Goal: Information Seeking & Learning: Learn about a topic

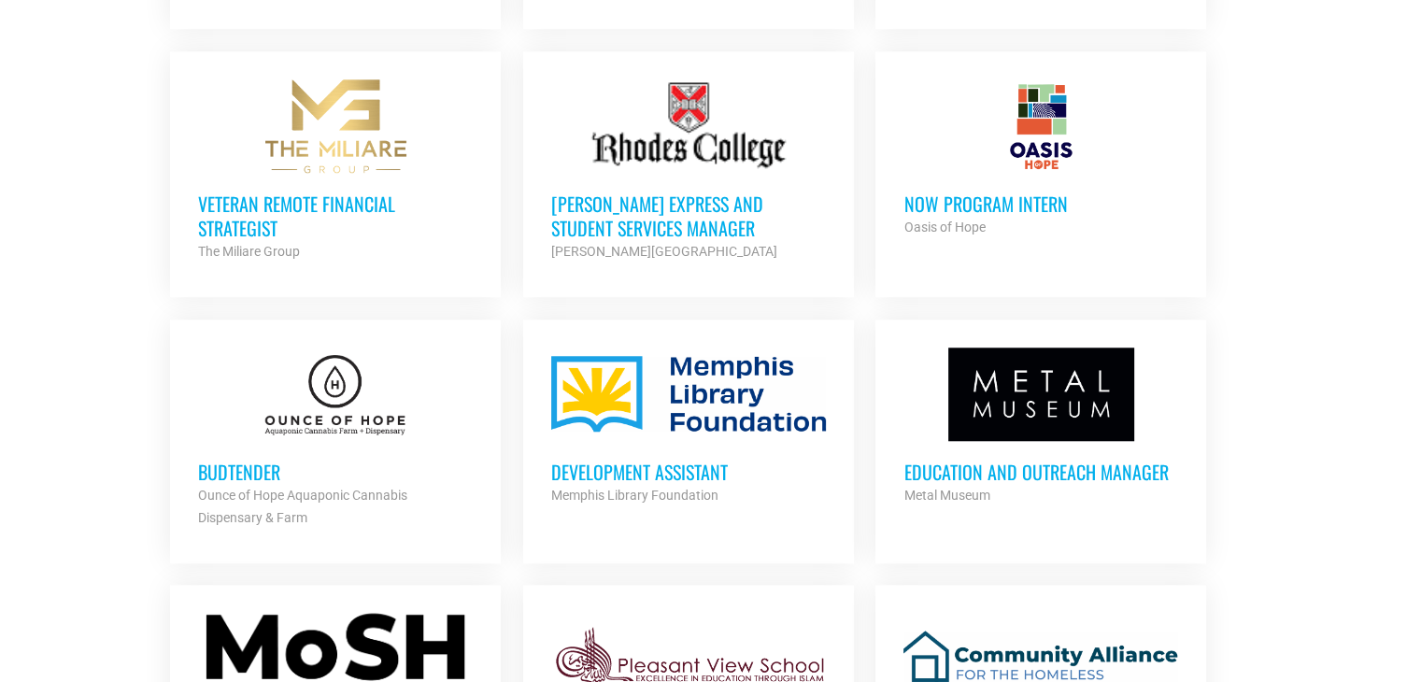
scroll to position [1586, 0]
click at [589, 467] on h3 "Development Assistant" at bounding box center [688, 471] width 275 height 24
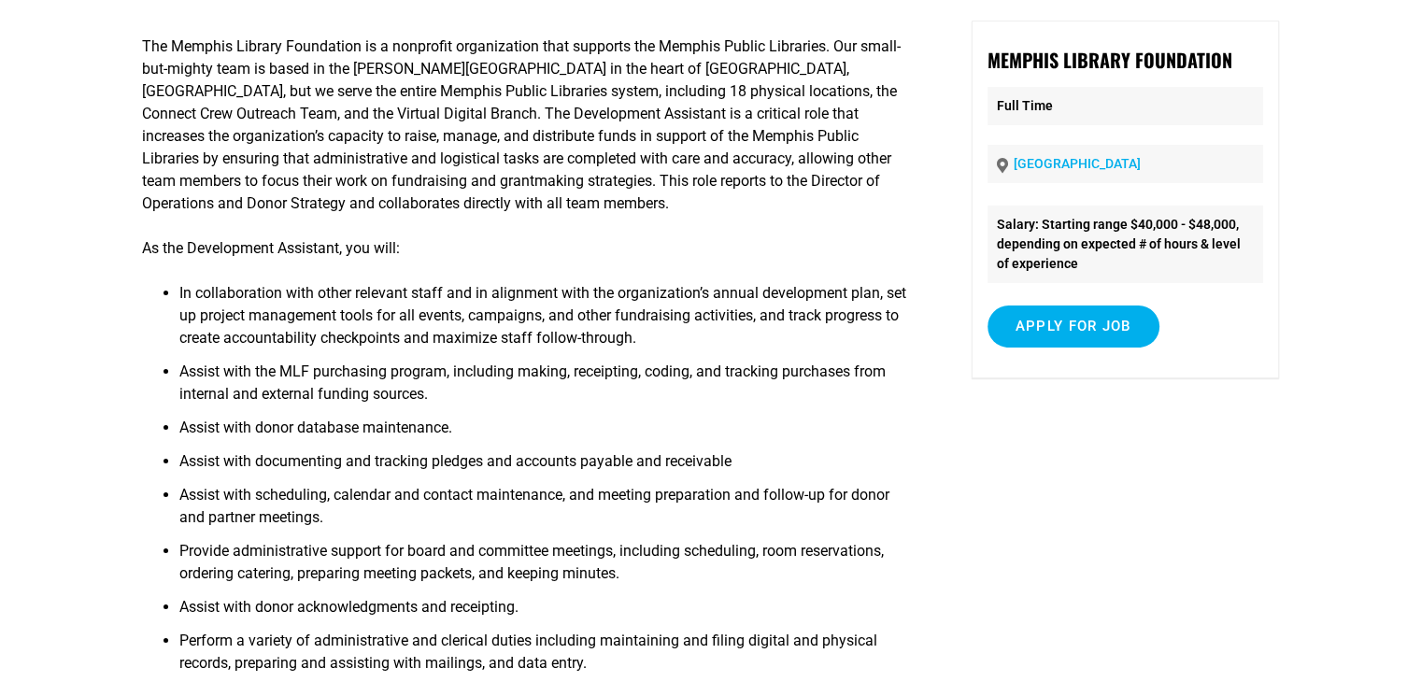
scroll to position [185, 0]
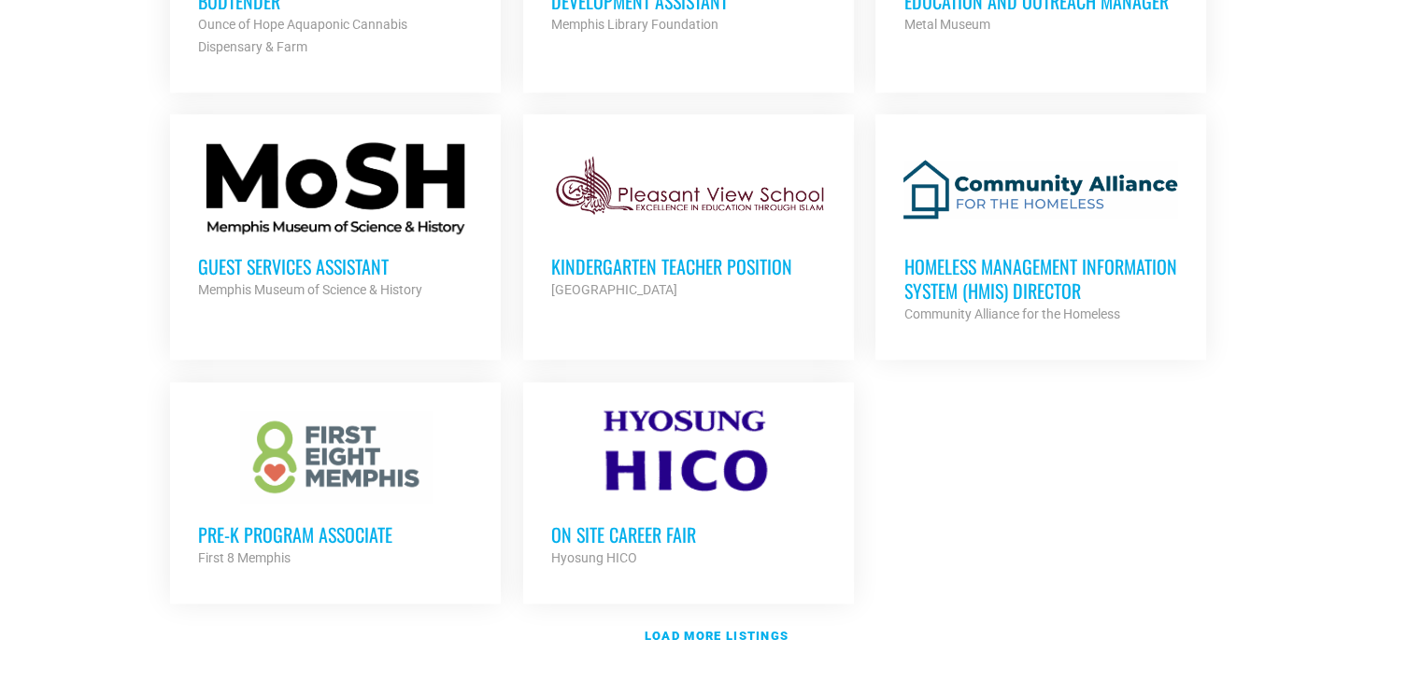
scroll to position [2054, 0]
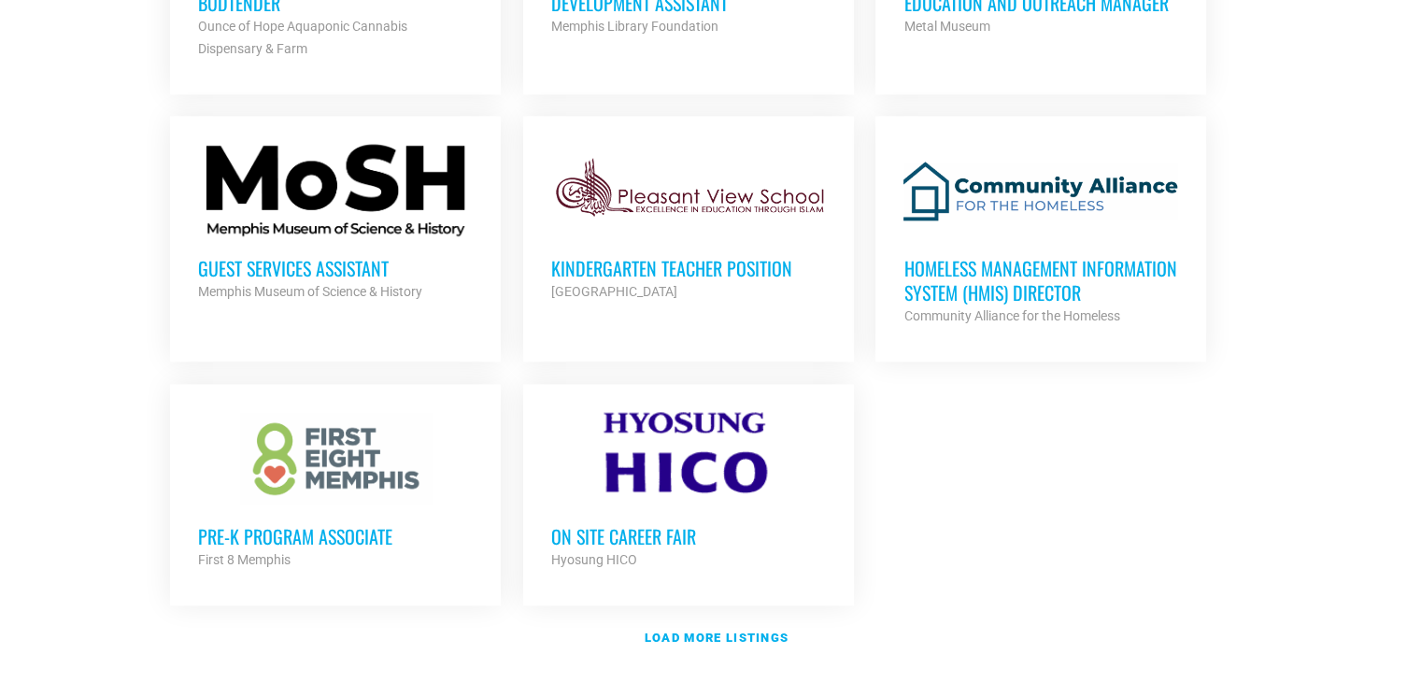
click at [288, 261] on h3 "Guest Services Assistant" at bounding box center [335, 268] width 275 height 24
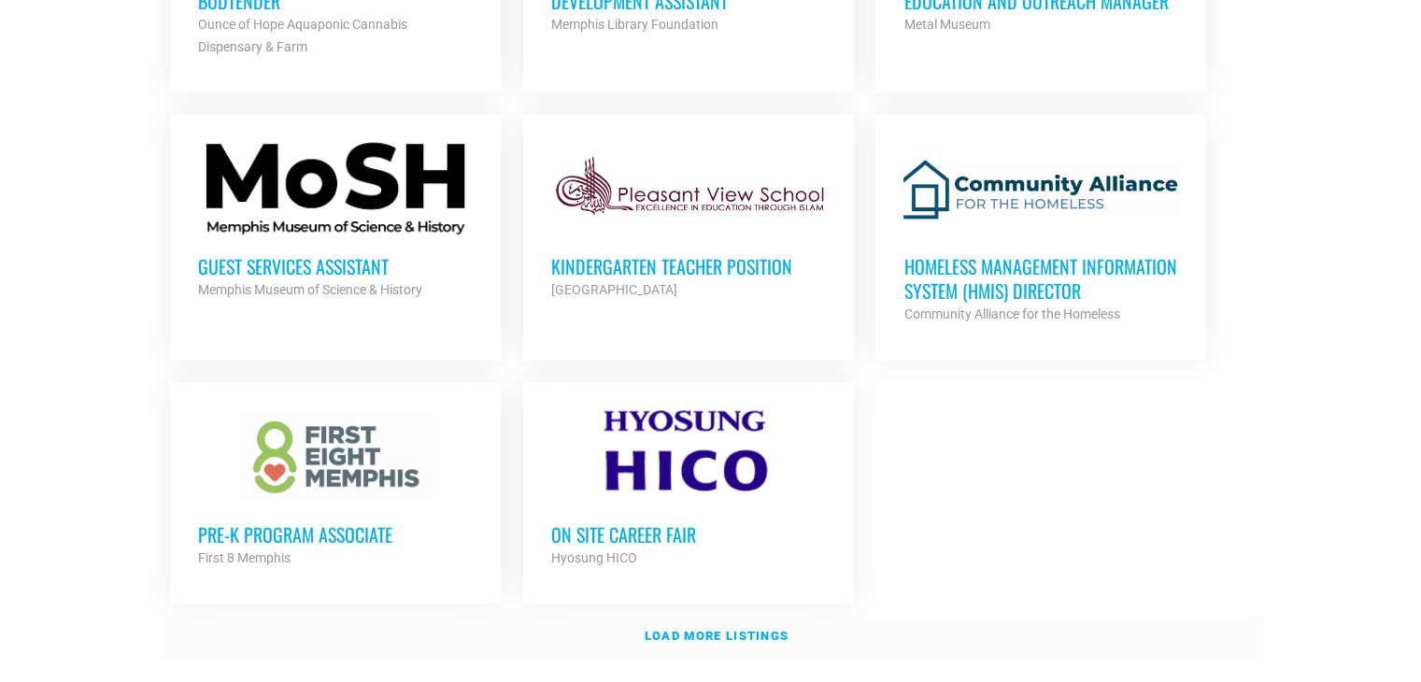
click at [747, 633] on link "Load more listings" at bounding box center [711, 636] width 1102 height 43
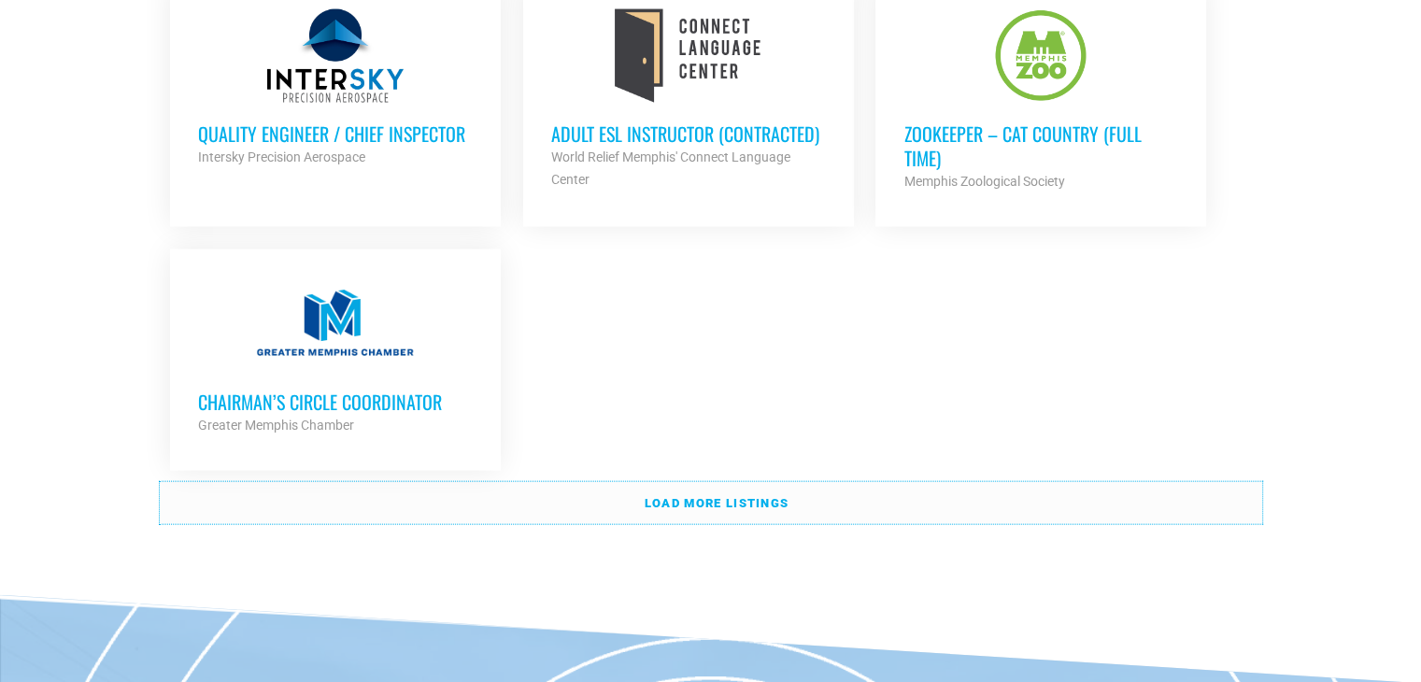
scroll to position [4107, 0]
click at [676, 496] on strong "Load more listings" at bounding box center [717, 503] width 144 height 14
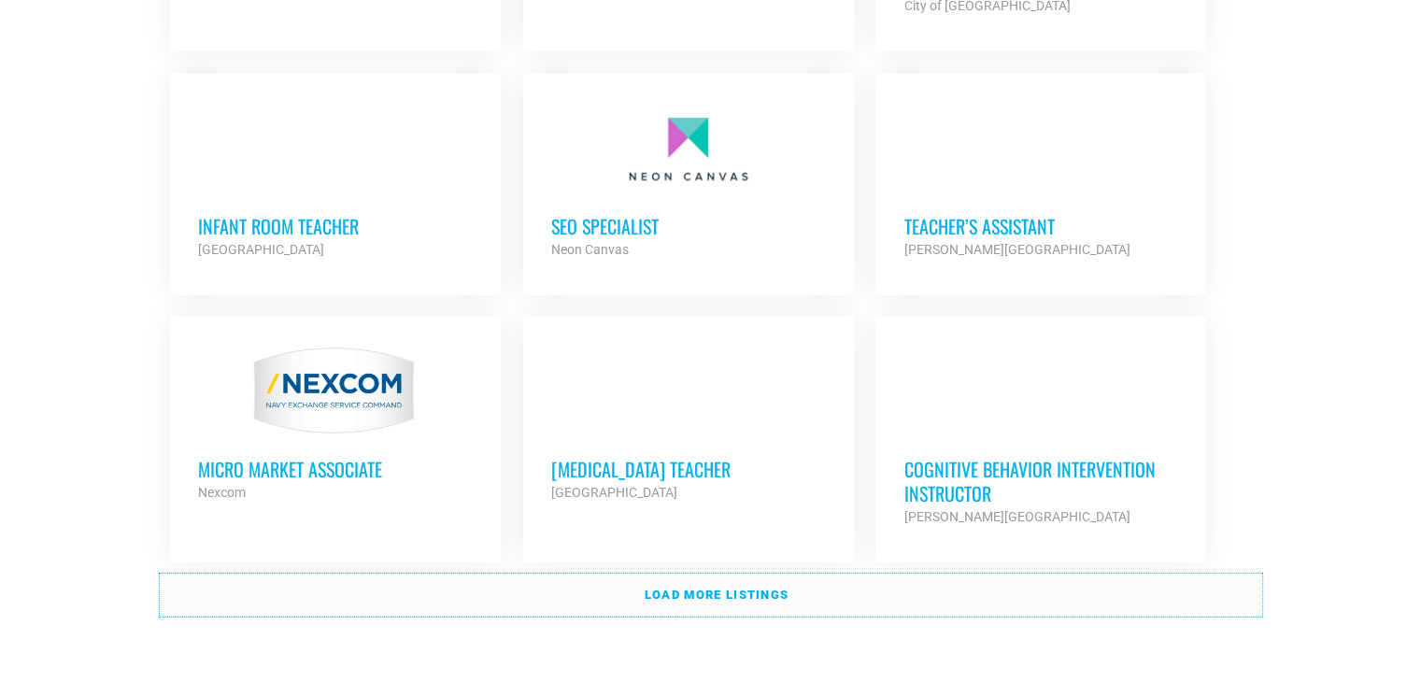
scroll to position [5694, 0]
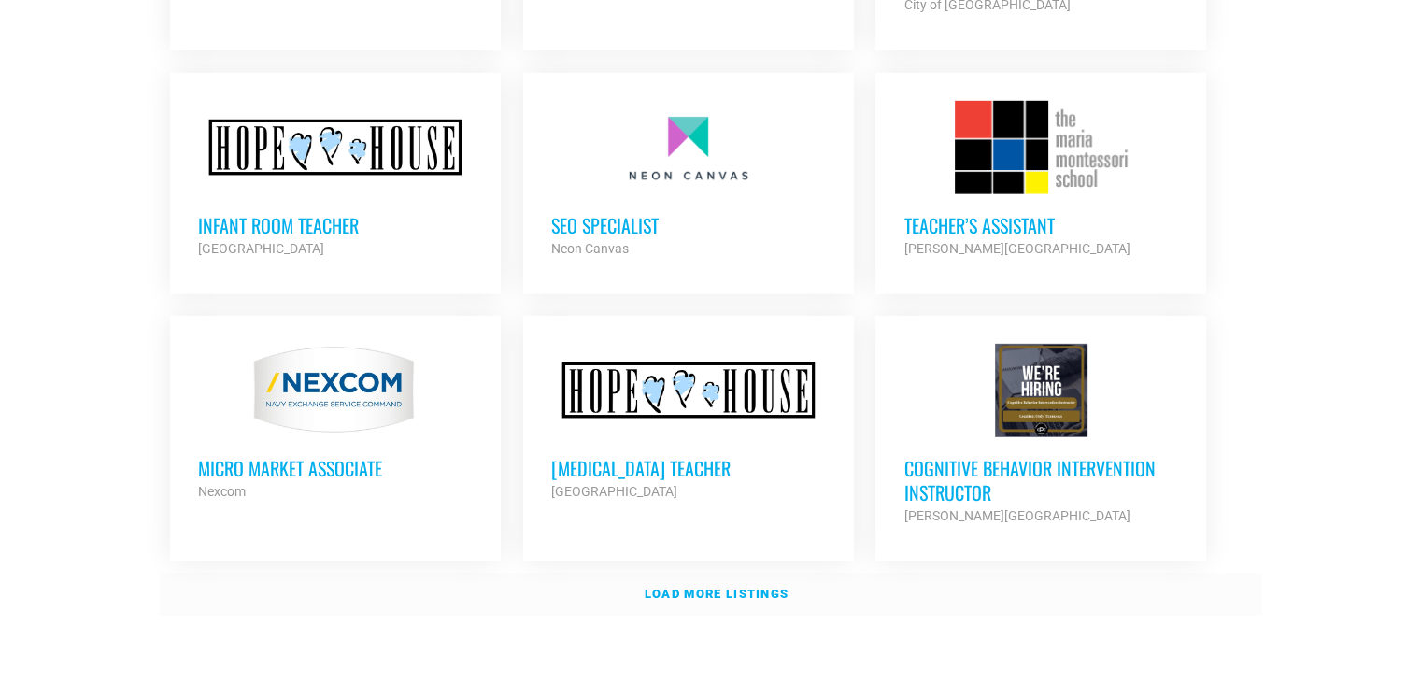
click at [712, 587] on strong "Load more listings" at bounding box center [717, 594] width 144 height 14
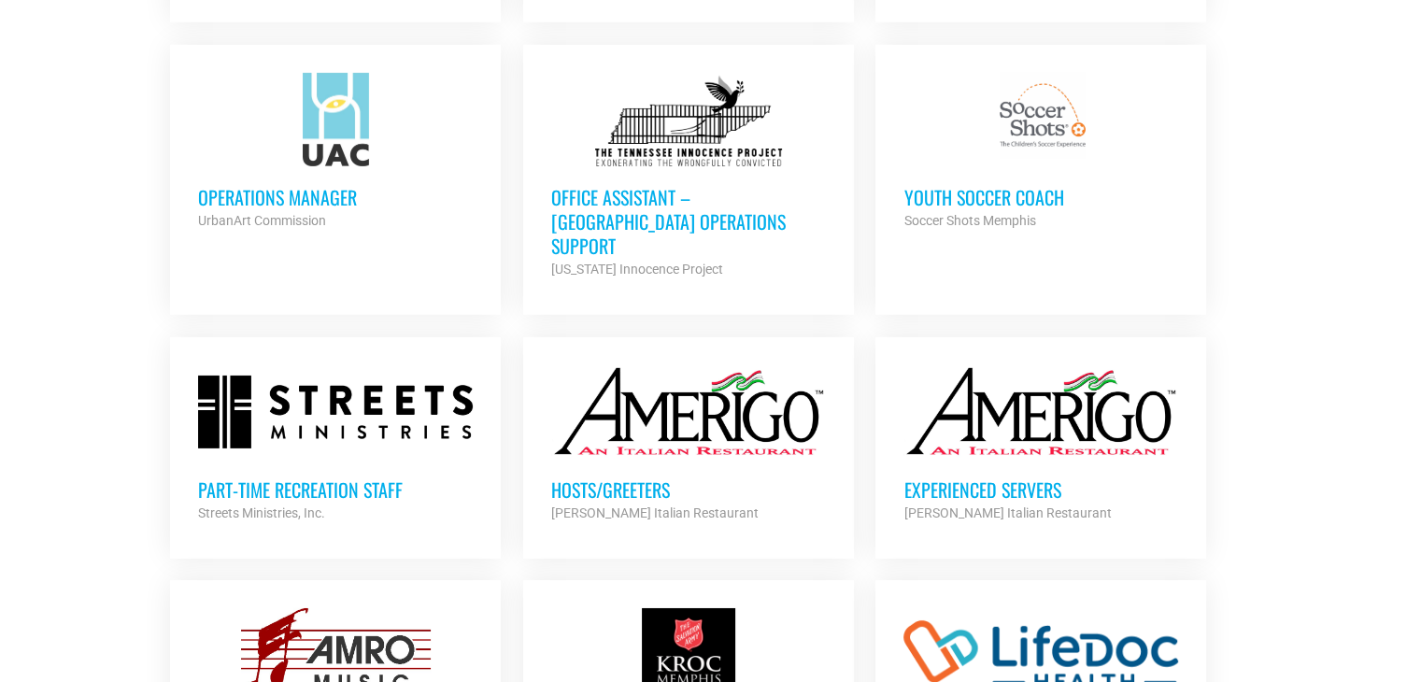
scroll to position [6236, 0]
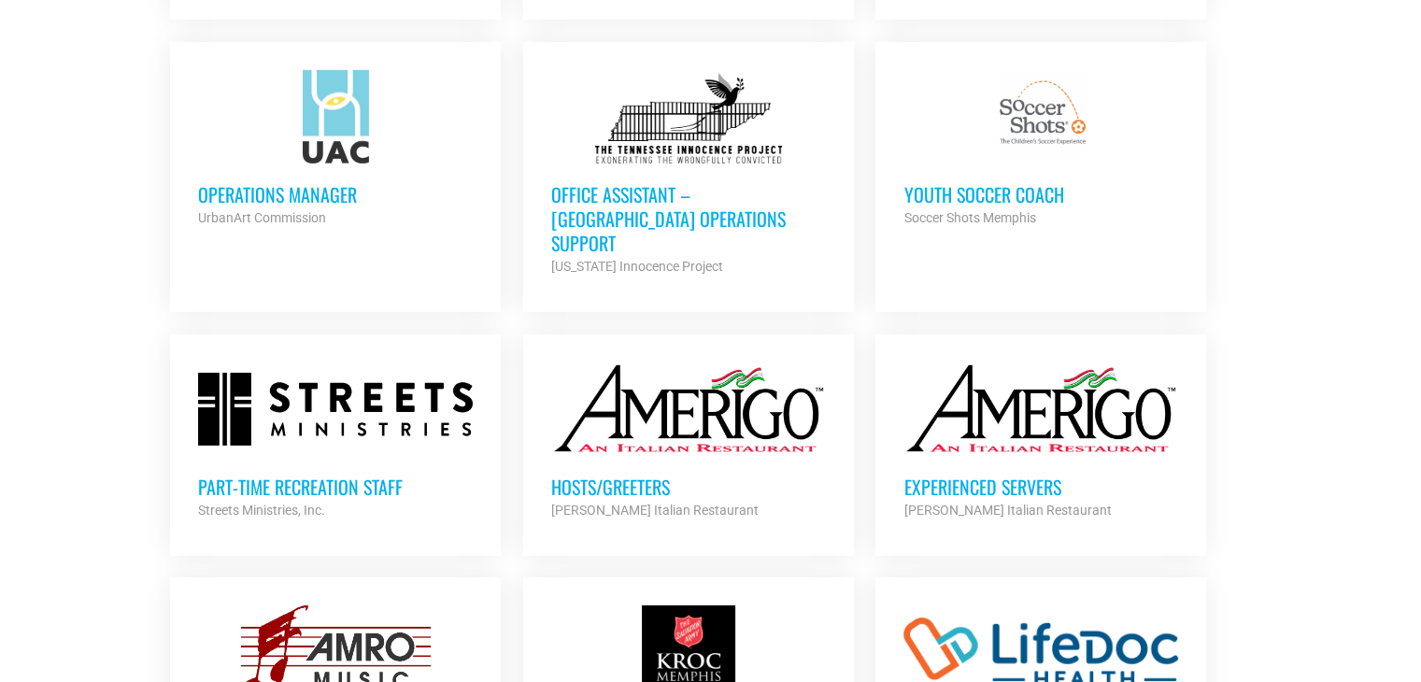
click at [617, 475] on h3 "Hosts/Greeters" at bounding box center [688, 487] width 275 height 24
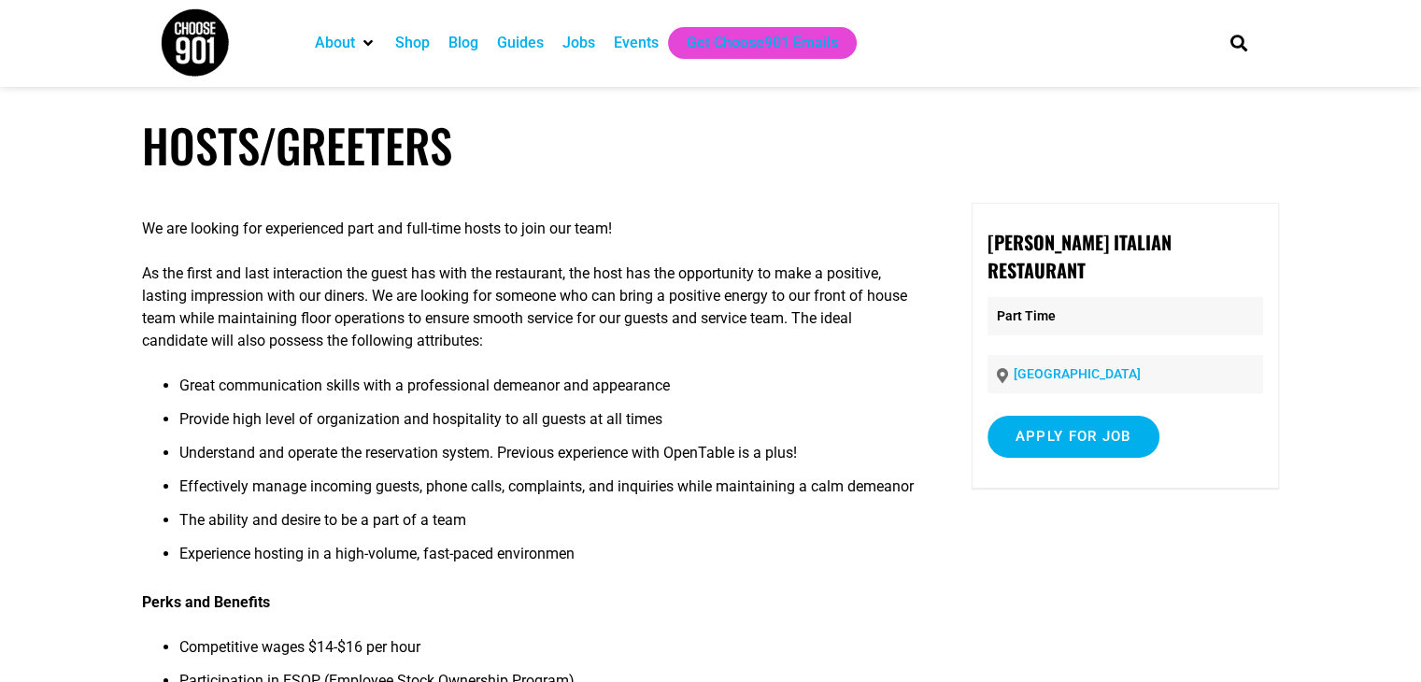
scroll to position [1, 0]
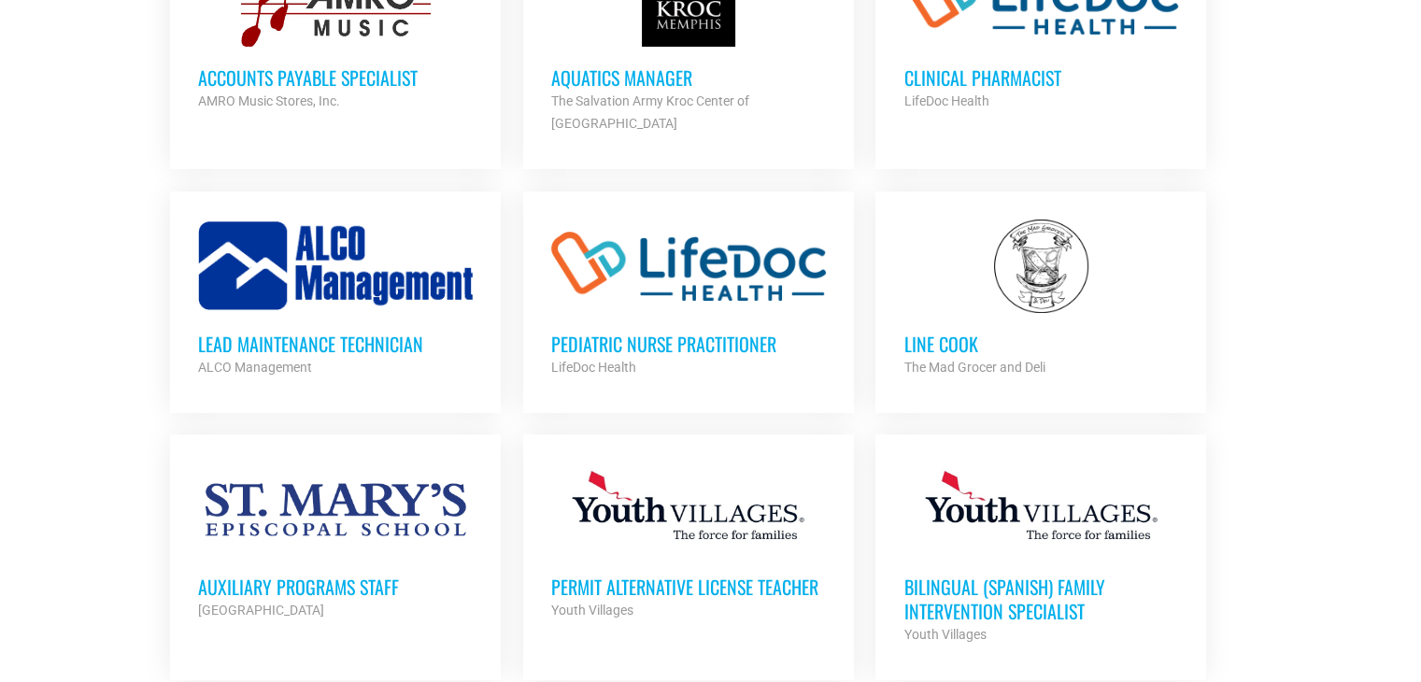
scroll to position [6888, 0]
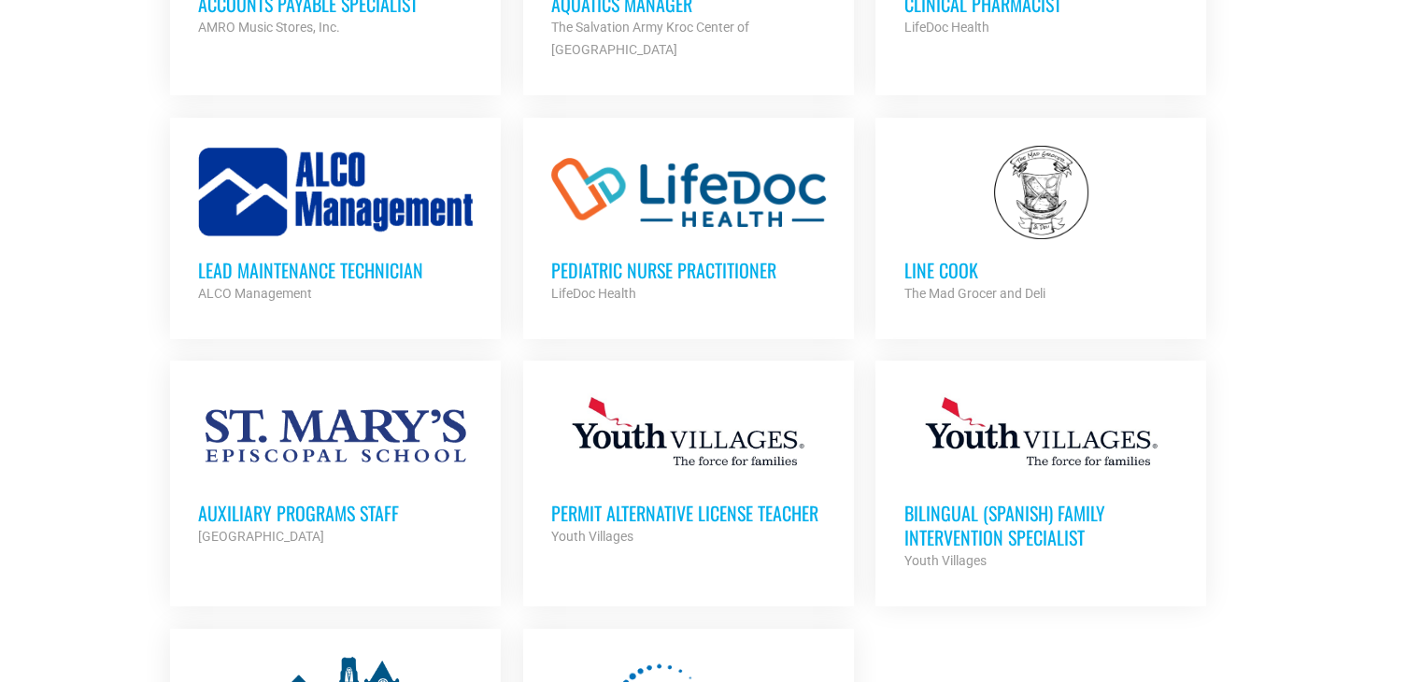
click at [351, 525] on div "St. Mary's Episcopal School" at bounding box center [335, 536] width 275 height 22
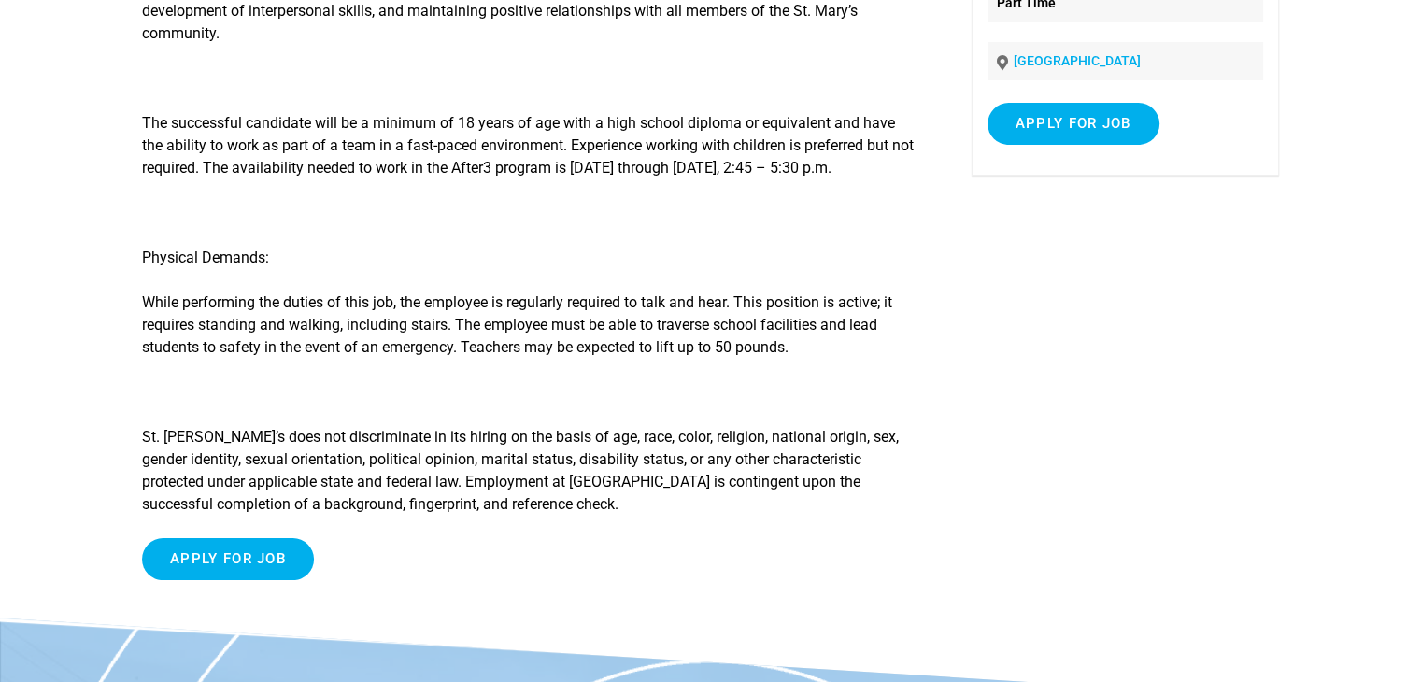
scroll to position [289, 0]
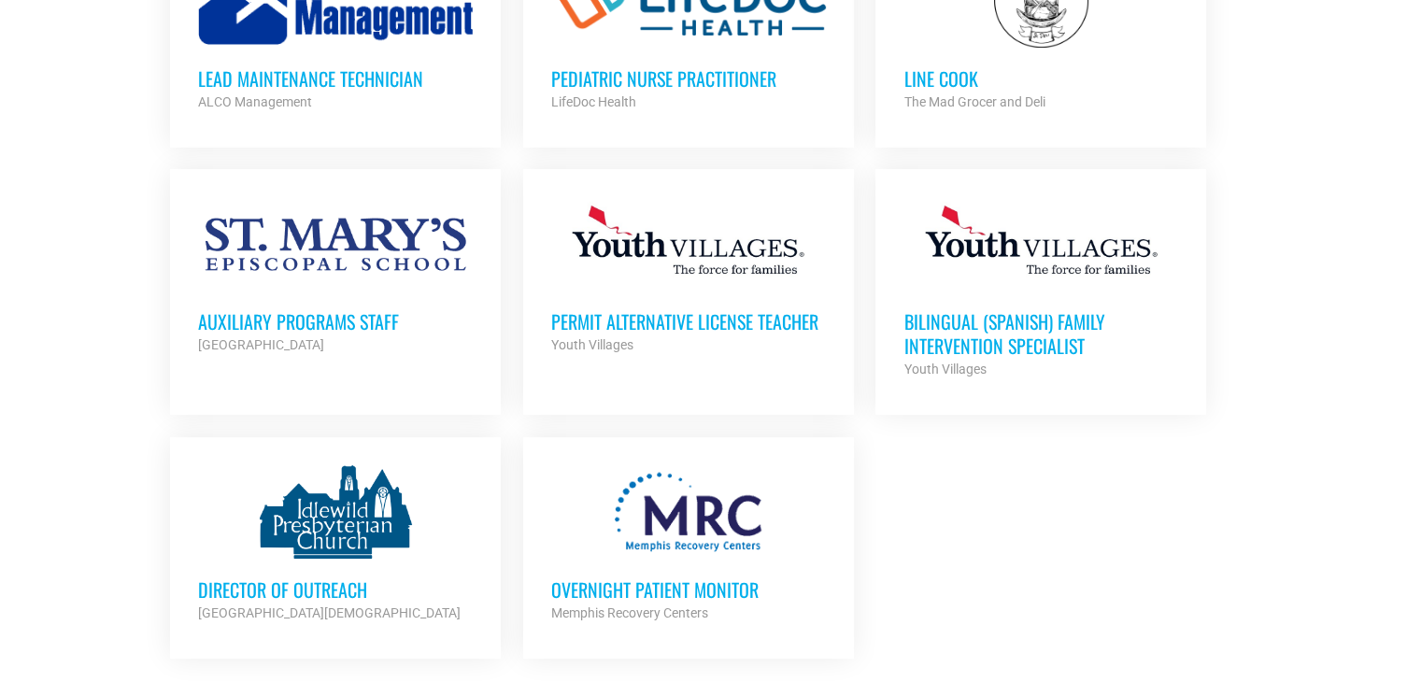
scroll to position [7152, 0]
